Goal: Navigation & Orientation: Find specific page/section

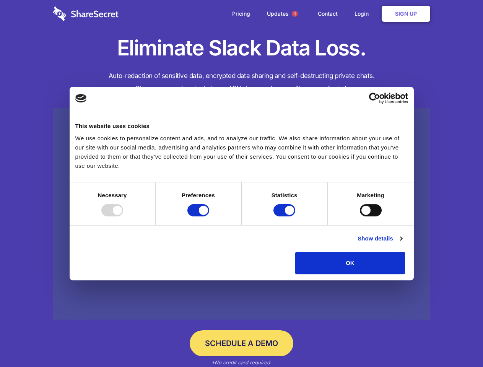
click at [123, 217] on div at bounding box center [112, 210] width 22 height 12
click at [209, 217] on input "Preferences" at bounding box center [198, 210] width 22 height 12
checkbox input "false"
click at [285, 217] on input "Statistics" at bounding box center [285, 210] width 22 height 12
checkbox input "false"
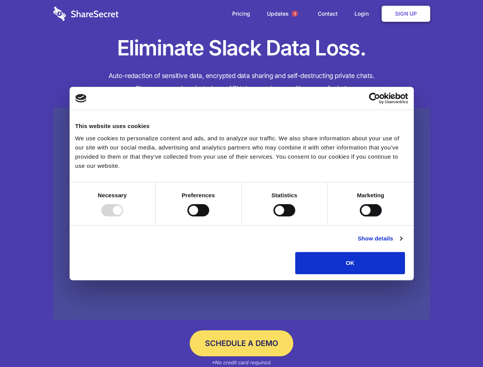
click at [360, 217] on input "Marketing" at bounding box center [371, 210] width 22 height 12
checkbox input "true"
click at [402, 243] on link "Show details" at bounding box center [380, 238] width 44 height 9
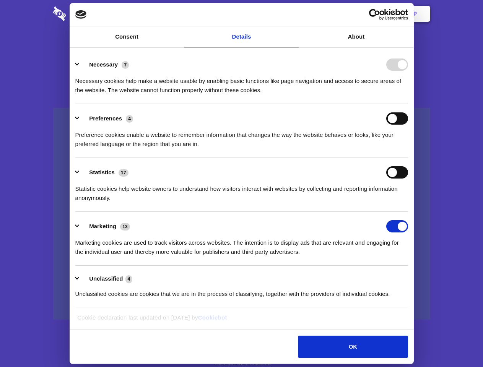
click at [408, 104] on li "Necessary 7 Necessary cookies help make a website usable by enabling basic func…" at bounding box center [241, 77] width 333 height 54
click at [295, 14] on span "1" at bounding box center [295, 14] width 6 height 6
